Goal: Information Seeking & Learning: Learn about a topic

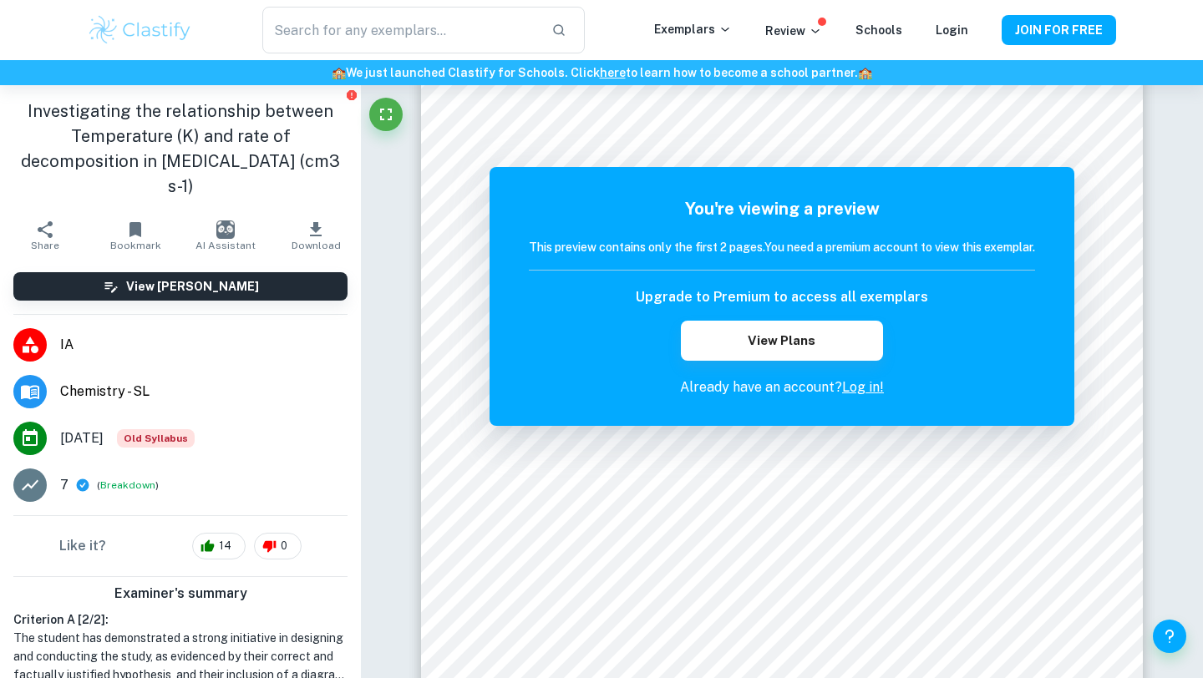
click at [131, 222] on icon "button" at bounding box center [135, 229] width 12 height 15
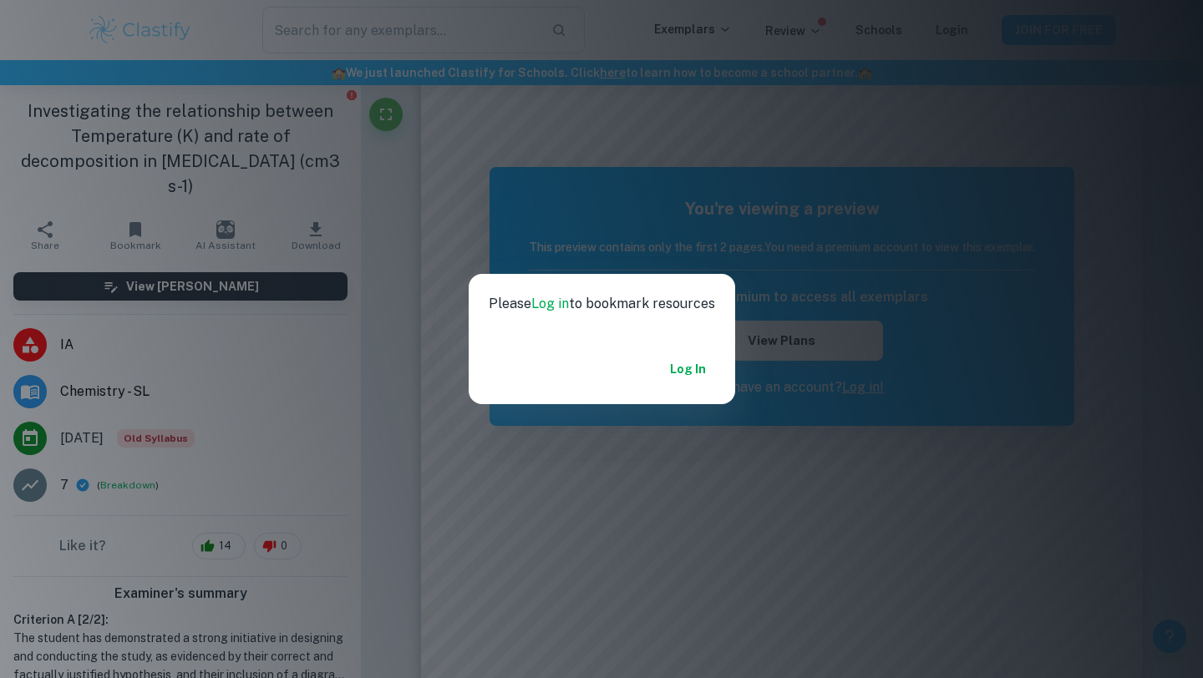
click at [701, 373] on link "Log in" at bounding box center [688, 369] width 36 height 20
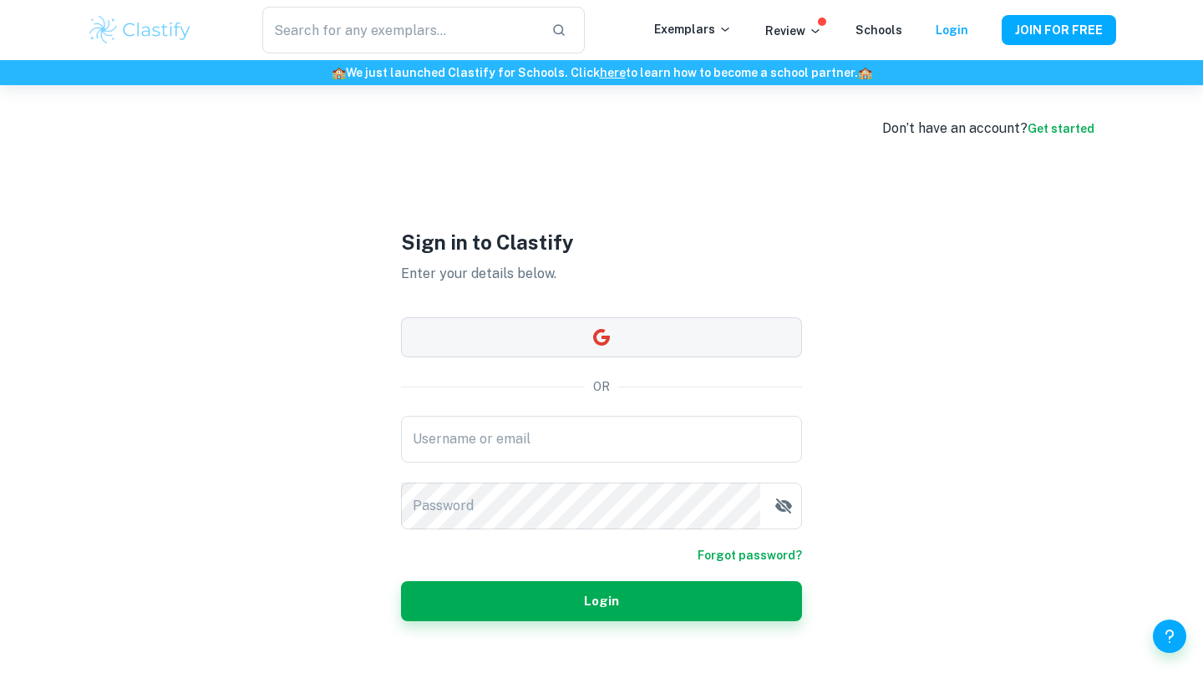
click at [597, 347] on button "button" at bounding box center [601, 337] width 401 height 40
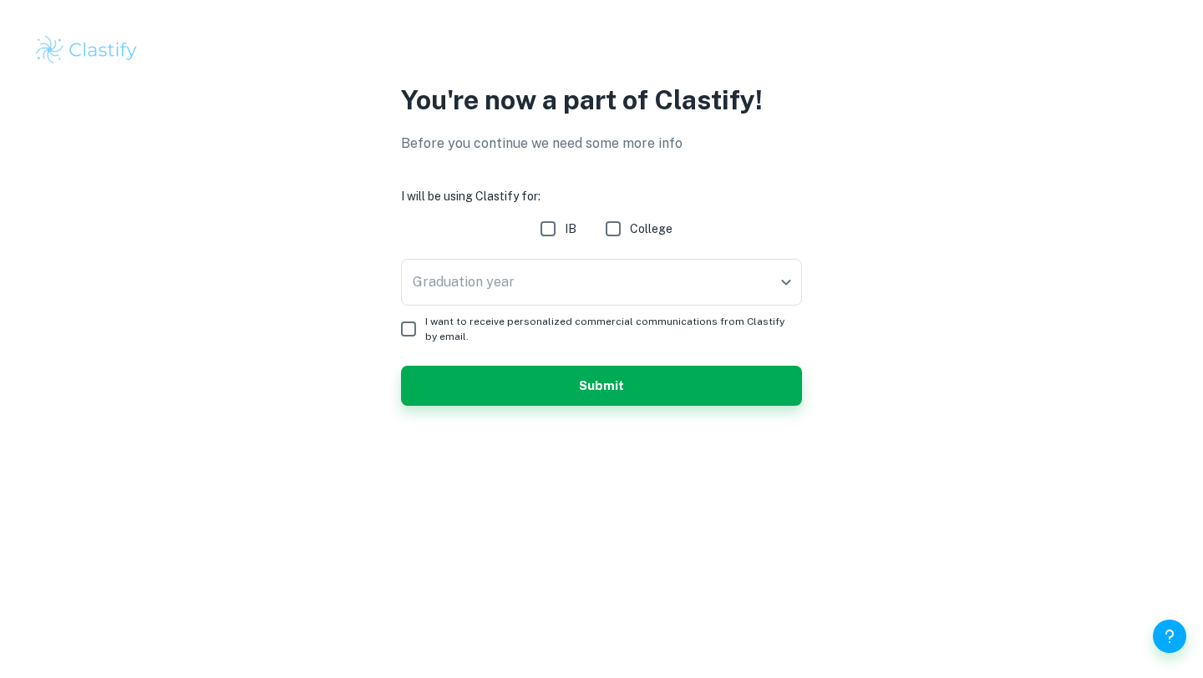
click at [553, 224] on input "IB" at bounding box center [547, 228] width 33 height 33
checkbox input "true"
click at [561, 279] on body "We value your privacy We use cookies to enhance your browsing experience, serve…" at bounding box center [601, 339] width 1203 height 678
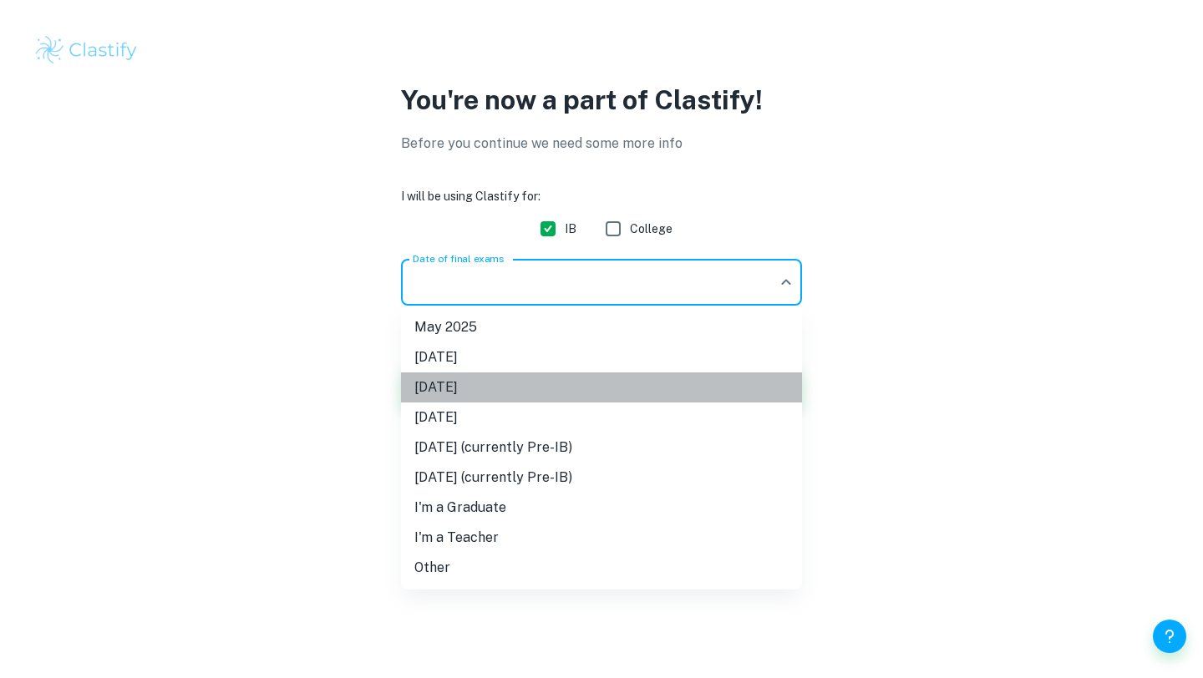
click at [538, 382] on li "[DATE]" at bounding box center [601, 388] width 401 height 30
type input "M26"
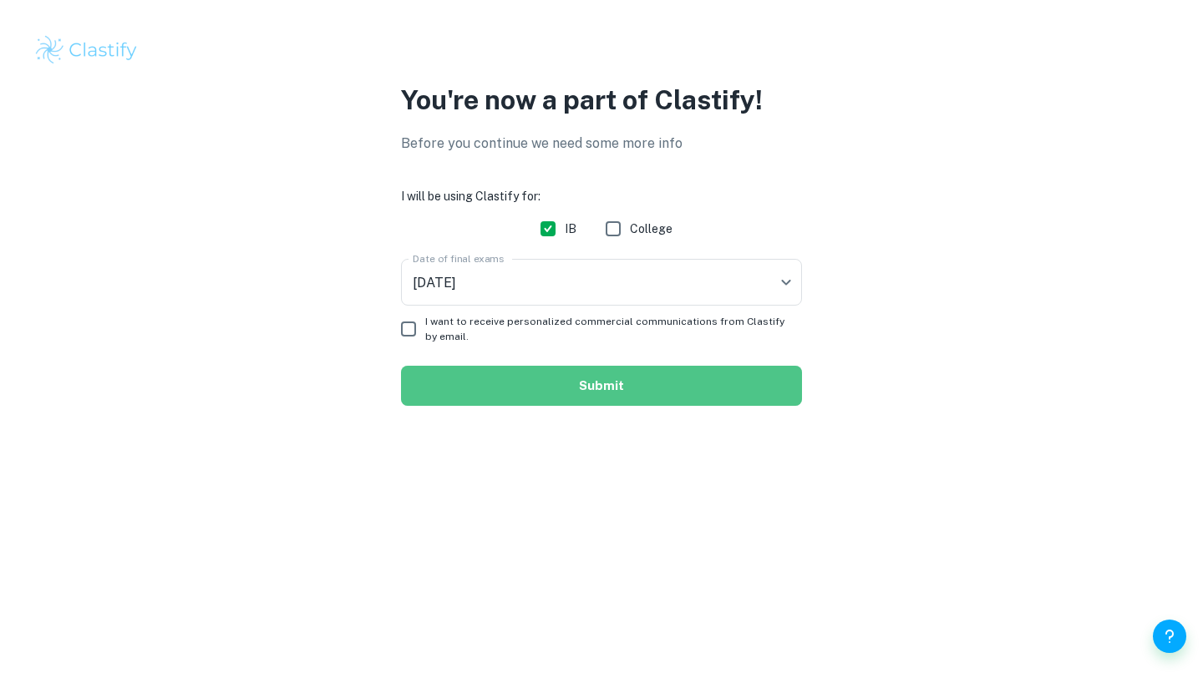
click at [459, 378] on button "Submit" at bounding box center [601, 386] width 401 height 40
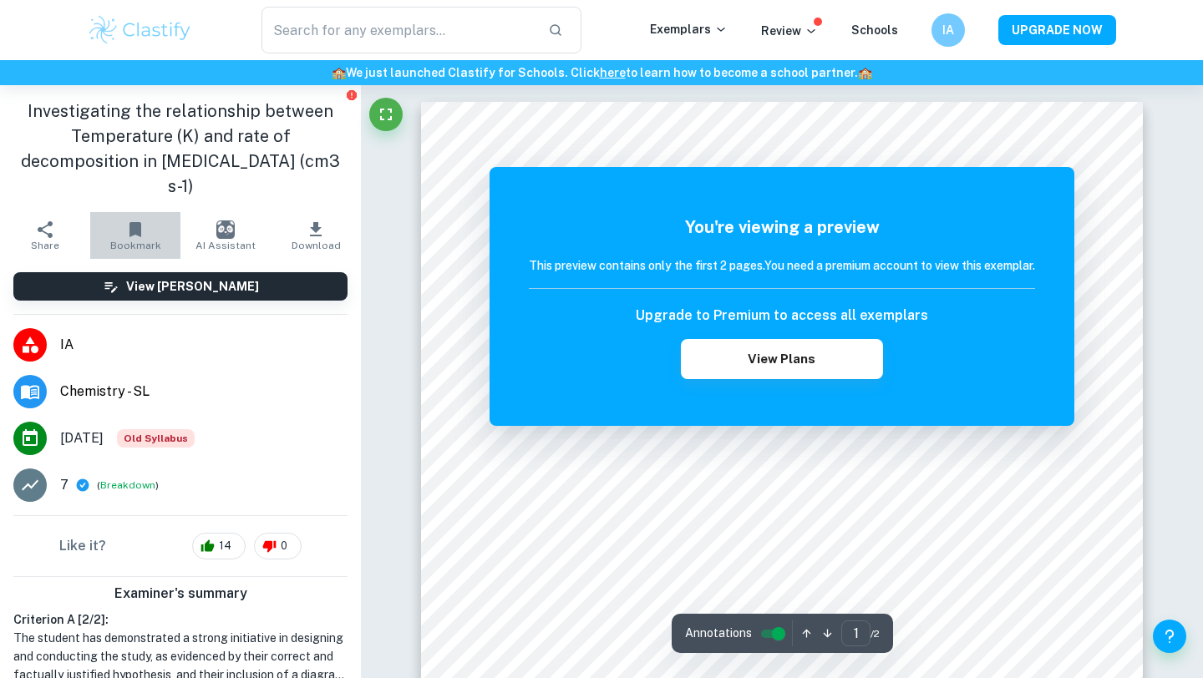
click at [144, 240] on span "Bookmark" at bounding box center [135, 246] width 51 height 12
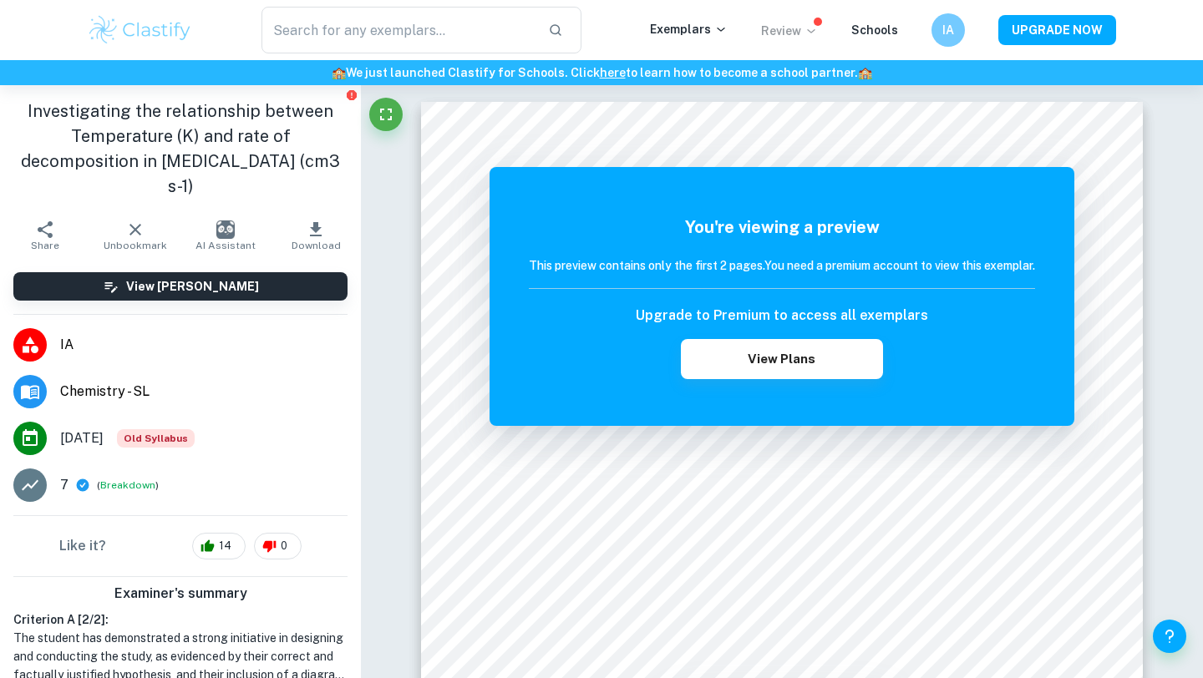
click at [814, 31] on icon at bounding box center [811, 31] width 8 height 4
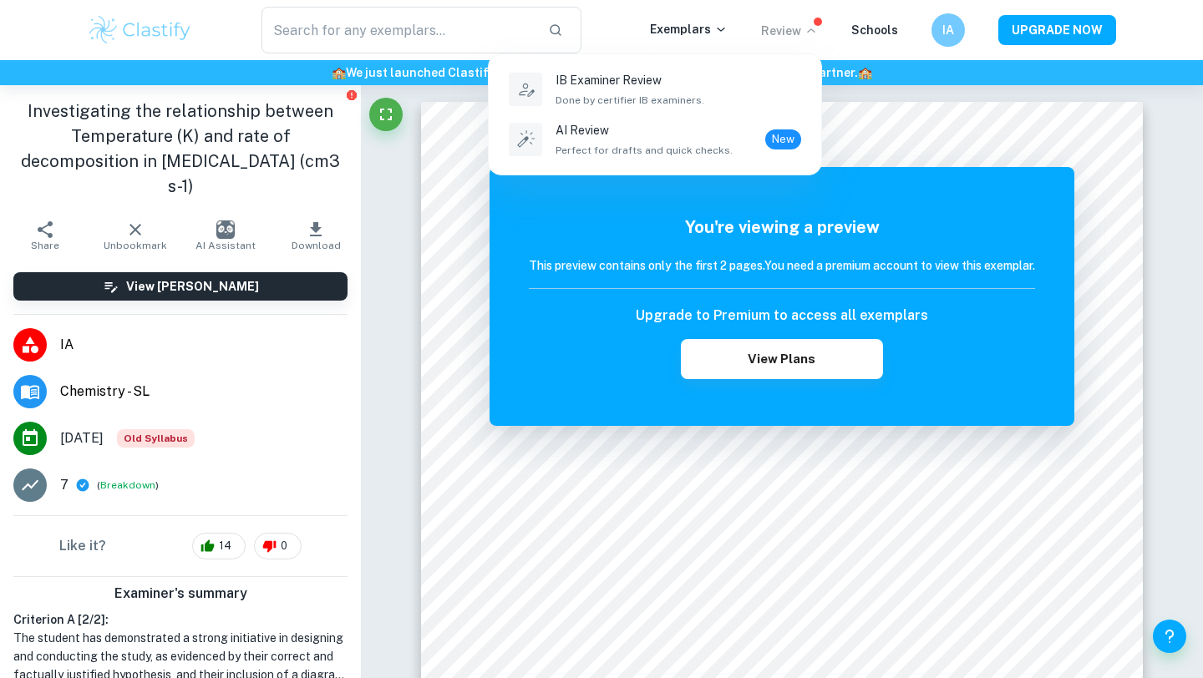
click at [811, 33] on div at bounding box center [601, 339] width 1203 height 678
